Goal: Transaction & Acquisition: Purchase product/service

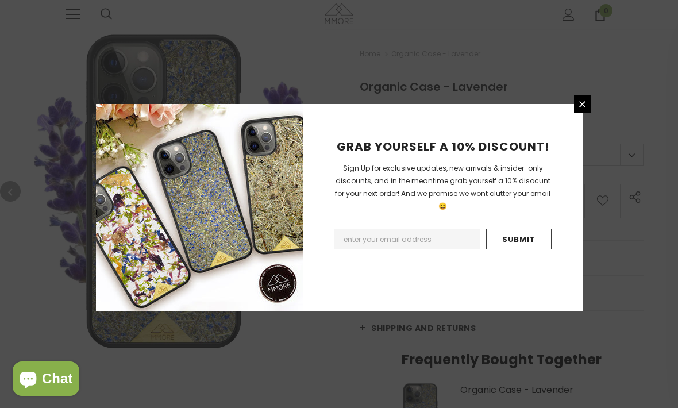
click at [581, 109] on icon at bounding box center [582, 104] width 10 height 10
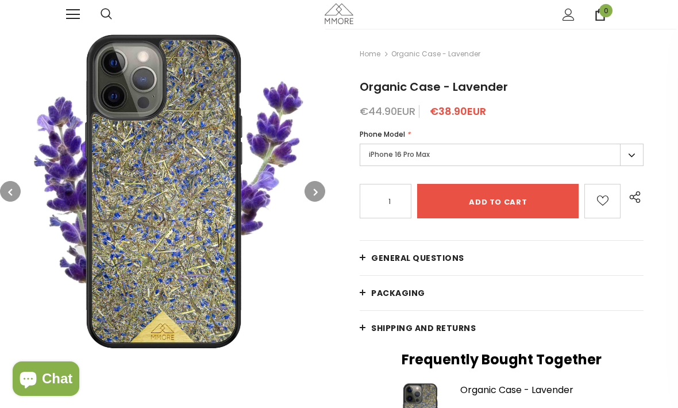
click at [631, 158] on label "iPhone 16 Pro Max" at bounding box center [502, 155] width 284 height 22
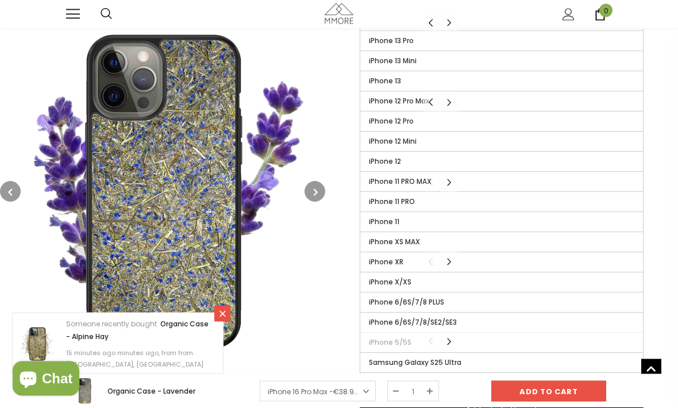
scroll to position [421, 0]
click at [410, 260] on label "iPhone XR" at bounding box center [501, 262] width 283 height 20
click at [0, 0] on input "iPhone XR" at bounding box center [0, 0] width 0 height 0
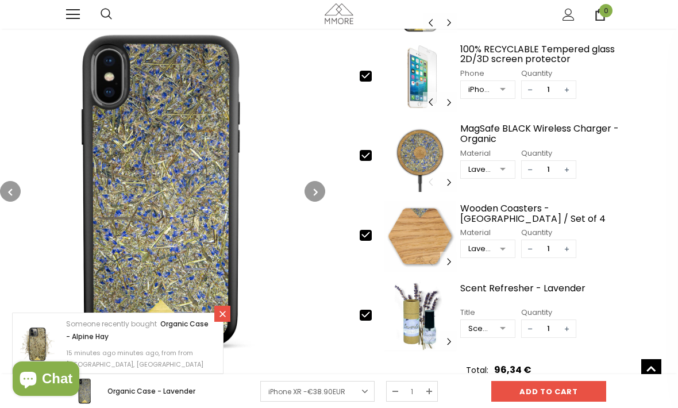
click at [555, 402] on input "Add to cart" at bounding box center [548, 391] width 115 height 21
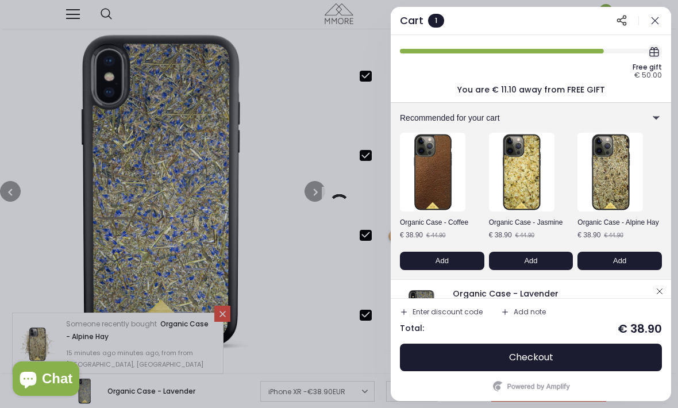
click at [658, 20] on icon "button" at bounding box center [654, 20] width 11 height 11
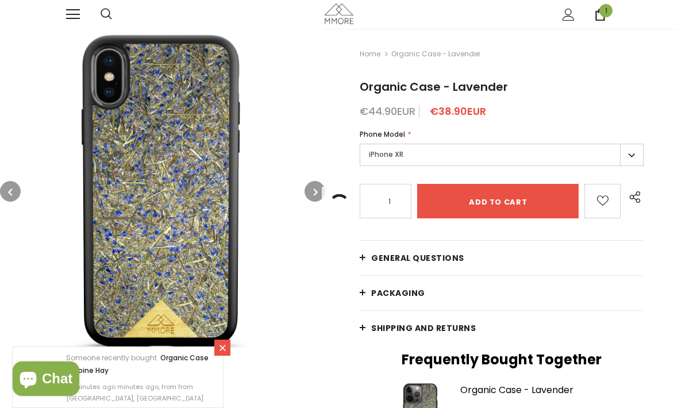
click at [72, 21] on link at bounding box center [73, 14] width 14 height 14
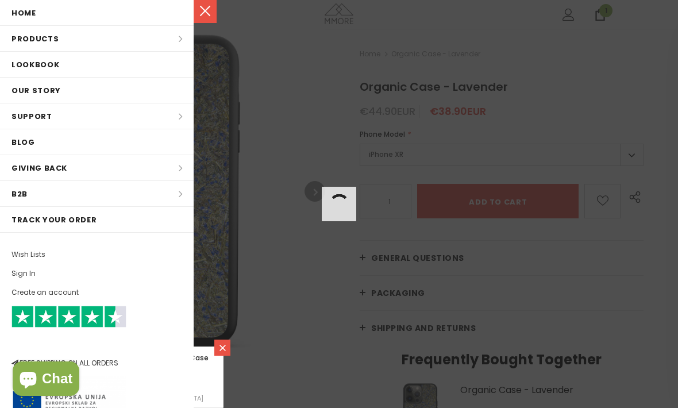
click at [110, 36] on li "Products Products All Products All Collections BUNDLES Organic Collection Wood …" at bounding box center [97, 39] width 194 height 26
click at [160, 41] on li "Products Products All Products All Collections BUNDLES Organic Collection Wood …" at bounding box center [97, 39] width 194 height 26
click at [159, 41] on li "Products Products All Products All Collections BUNDLES Organic Collection Wood …" at bounding box center [97, 39] width 194 height 26
click at [207, 10] on link at bounding box center [205, 11] width 23 height 23
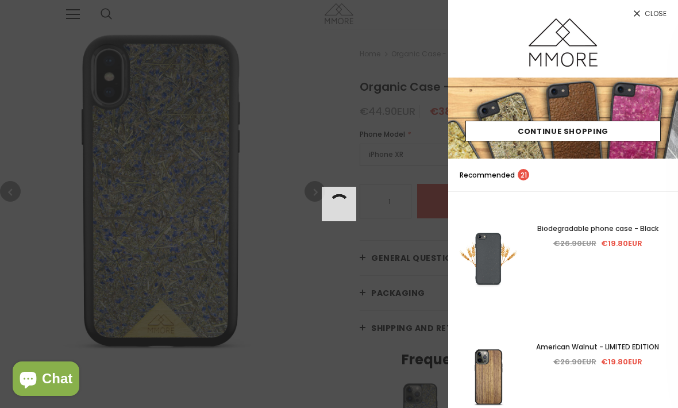
click at [634, 17] on icon at bounding box center [637, 14] width 10 height 10
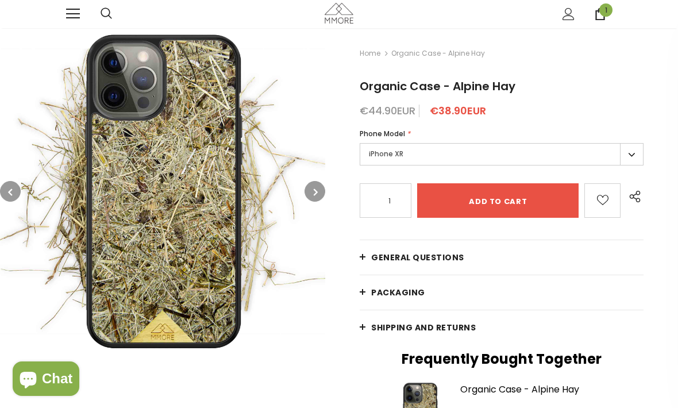
scroll to position [1, 0]
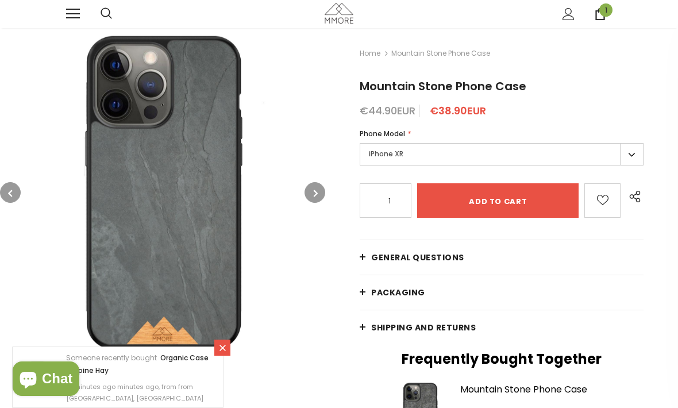
scroll to position [1, 0]
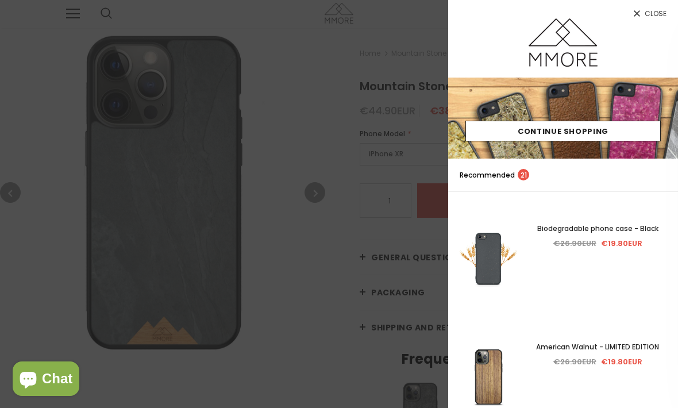
click at [636, 18] on icon at bounding box center [637, 14] width 10 height 10
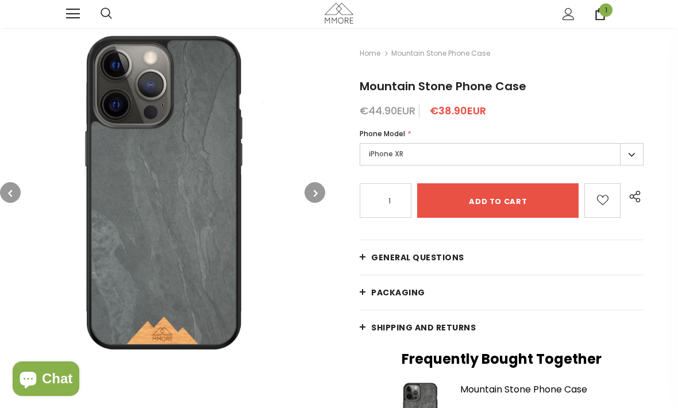
click at [635, 153] on label "iPhone XR" at bounding box center [502, 154] width 284 height 22
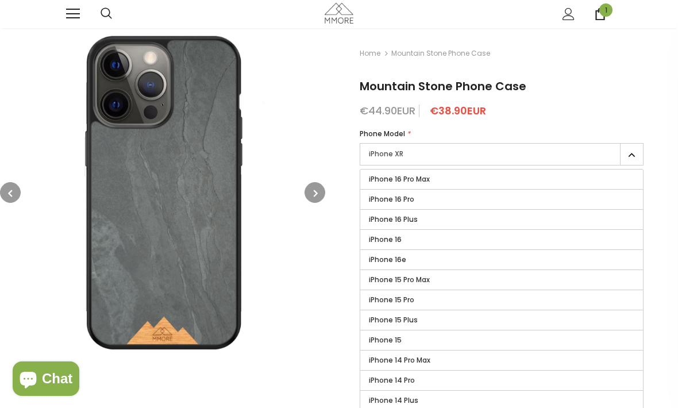
click at [430, 240] on label "iPhone 16" at bounding box center [501, 240] width 283 height 20
click at [0, 0] on input "iPhone 16" at bounding box center [0, 0] width 0 height 0
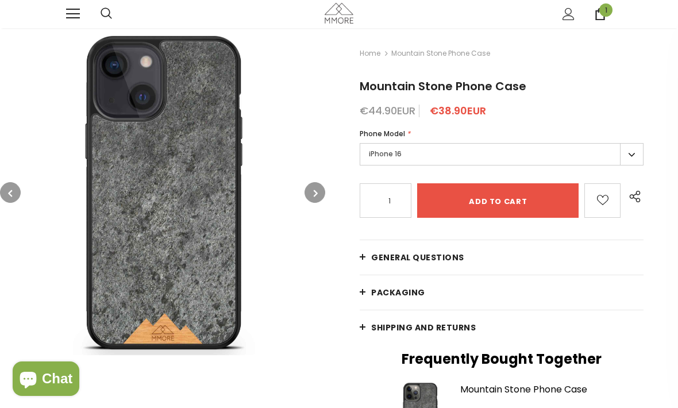
click at [499, 202] on input "Add to cart" at bounding box center [497, 200] width 161 height 34
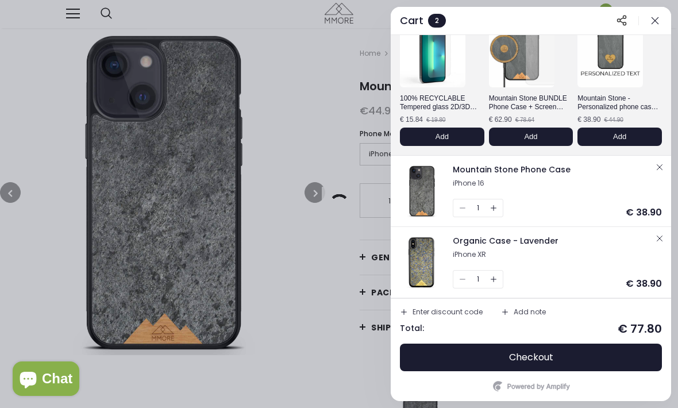
scroll to position [56, 0]
click at [552, 359] on span "Checkout" at bounding box center [531, 357] width 44 height 11
click at [454, 282] on div "1" at bounding box center [478, 279] width 51 height 18
click at [459, 286] on div "1" at bounding box center [478, 279] width 51 height 18
click at [658, 242] on icon "button" at bounding box center [659, 238] width 9 height 9
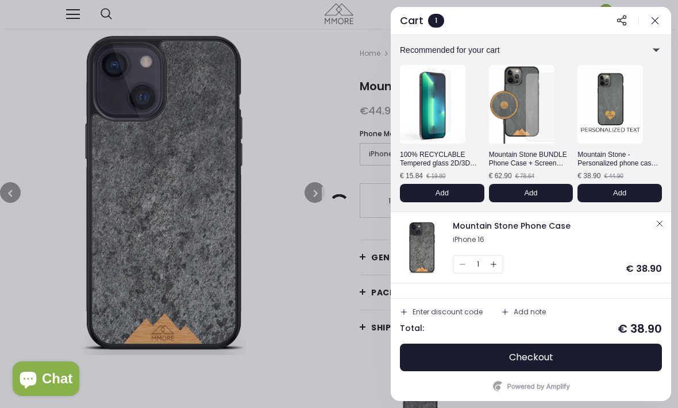
scroll to position [0, 0]
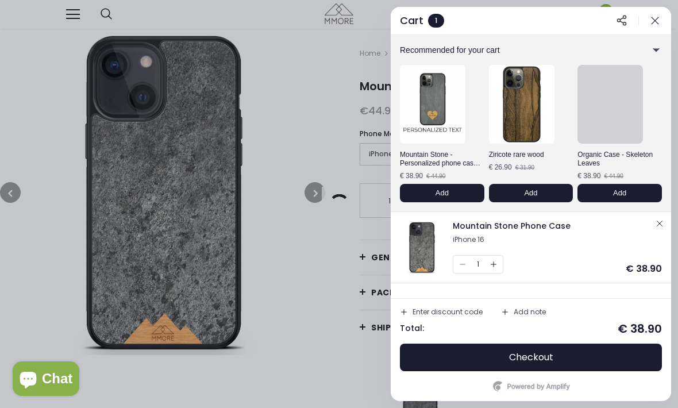
click at [551, 360] on span "Checkout" at bounding box center [531, 357] width 44 height 11
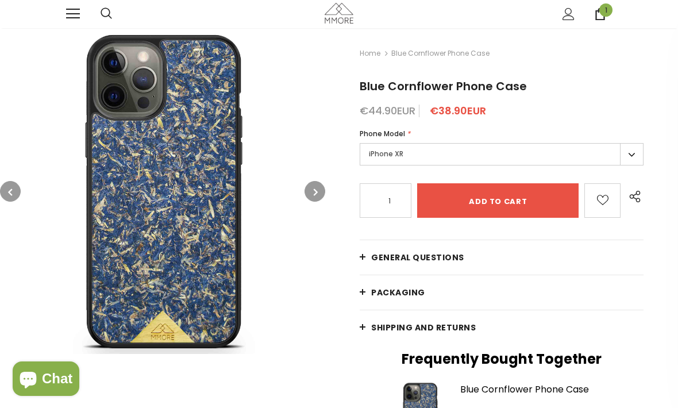
scroll to position [1, 0]
